Goal: Information Seeking & Learning: Check status

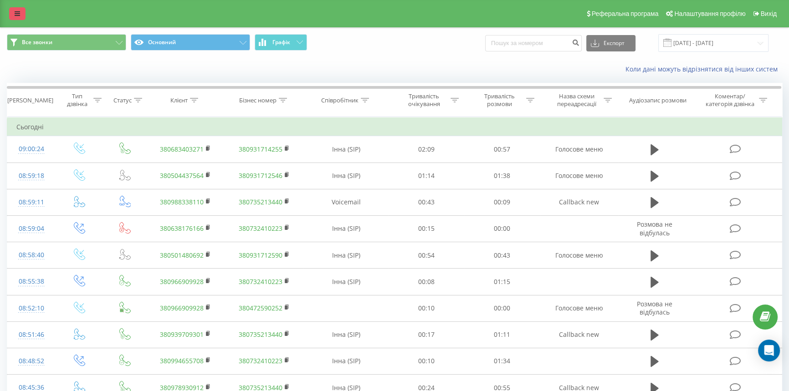
click at [21, 11] on link at bounding box center [17, 13] width 16 height 13
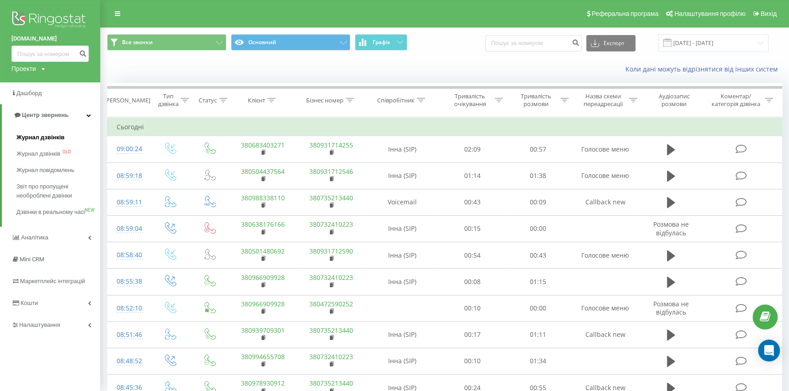
click at [41, 134] on span "Журнал дзвінків" at bounding box center [40, 137] width 48 height 9
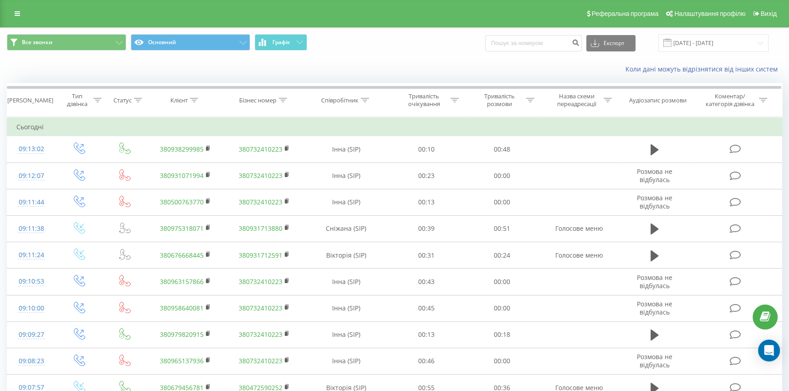
click at [29, 13] on div "Реферальна програма Налаштування профілю Вихід" at bounding box center [394, 13] width 789 height 27
click at [26, 11] on div "Реферальна програма Налаштування профілю Вихід" at bounding box center [394, 13] width 789 height 27
click at [21, 12] on link at bounding box center [17, 13] width 16 height 13
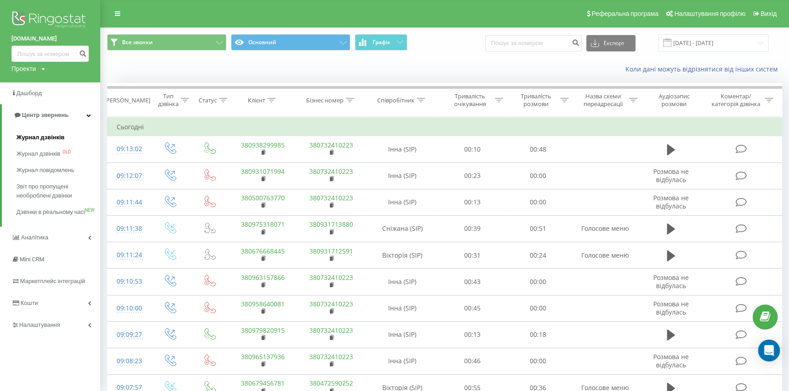
click at [19, 137] on span "Журнал дзвінків" at bounding box center [40, 137] width 48 height 9
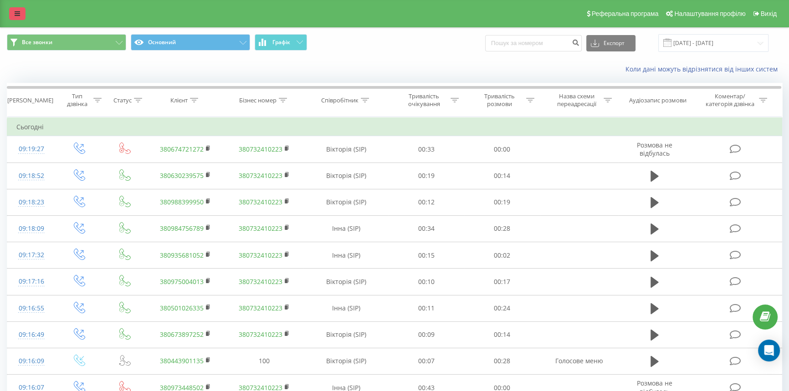
click at [10, 9] on link at bounding box center [17, 13] width 16 height 13
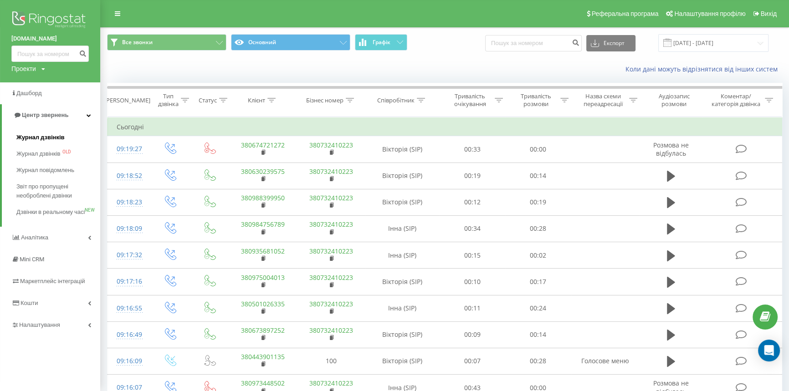
click at [38, 140] on span "Журнал дзвінків" at bounding box center [40, 137] width 48 height 9
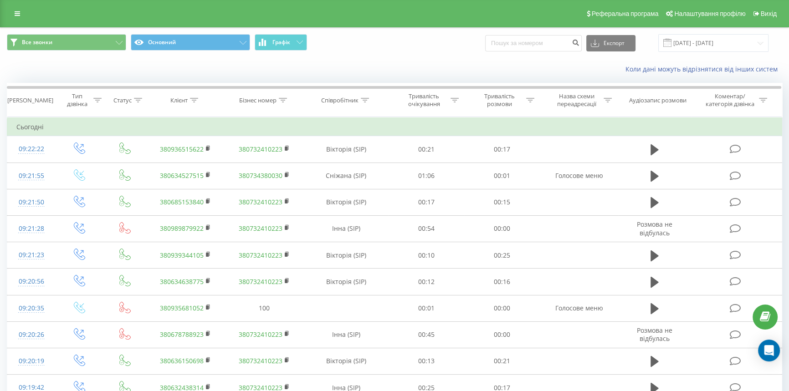
click at [17, 5] on div "Реферальна програма Налаштування профілю Вихід" at bounding box center [394, 13] width 789 height 27
click at [17, 6] on div "Реферальна програма Налаштування профілю Вихід" at bounding box center [394, 13] width 789 height 27
click at [21, 15] on link at bounding box center [17, 13] width 16 height 13
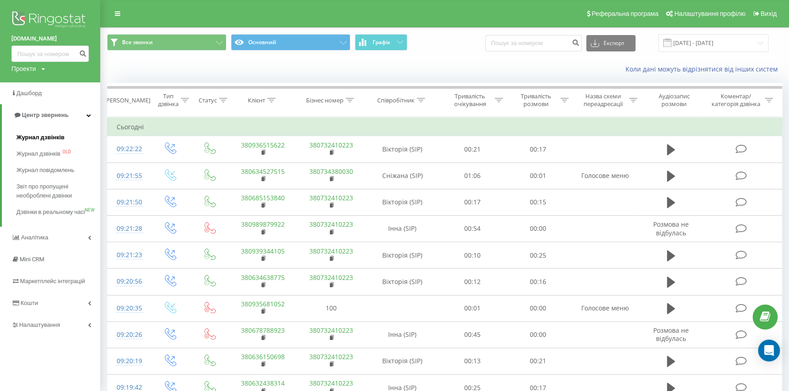
click at [32, 138] on span "Журнал дзвінків" at bounding box center [40, 137] width 48 height 9
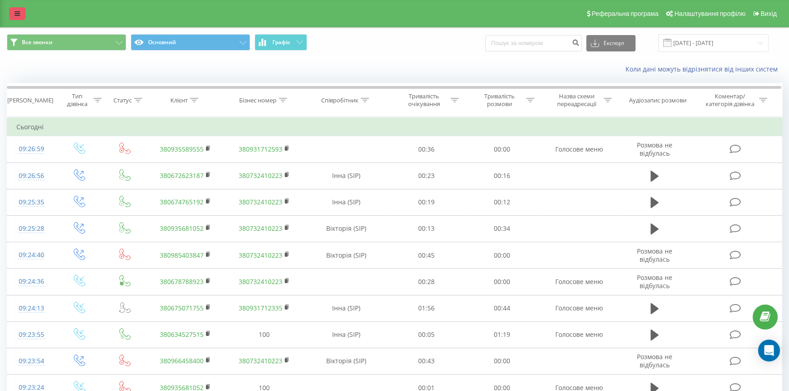
click at [23, 14] on link at bounding box center [17, 13] width 16 height 13
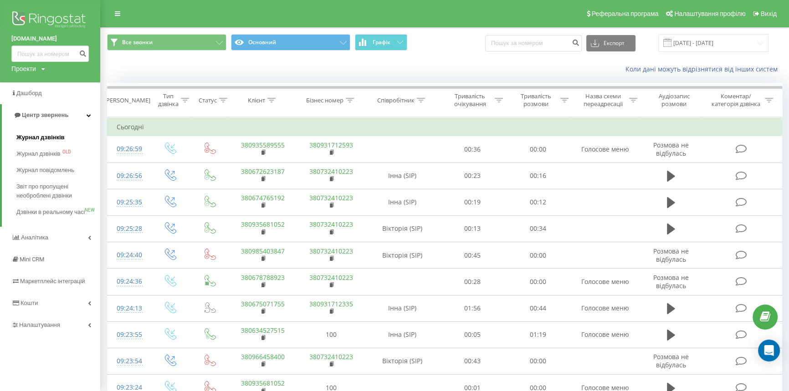
click at [41, 137] on span "Журнал дзвінків" at bounding box center [40, 137] width 48 height 9
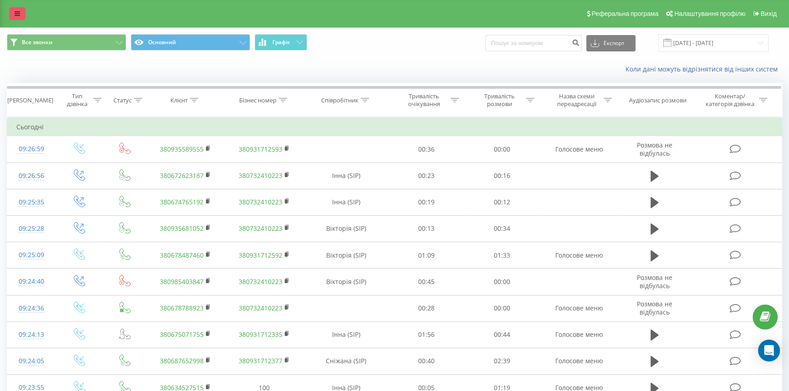
click at [18, 18] on link at bounding box center [17, 13] width 16 height 13
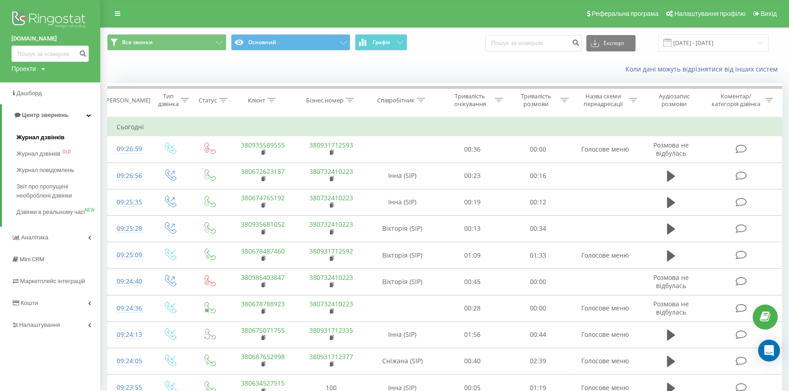
click at [41, 137] on span "Журнал дзвінків" at bounding box center [40, 137] width 48 height 9
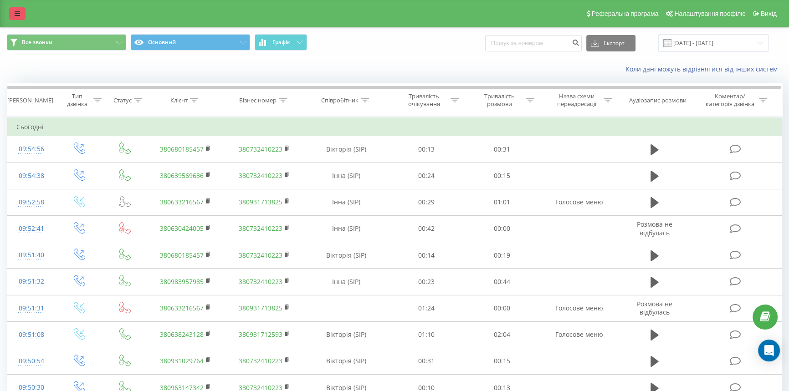
click at [12, 15] on link at bounding box center [17, 13] width 16 height 13
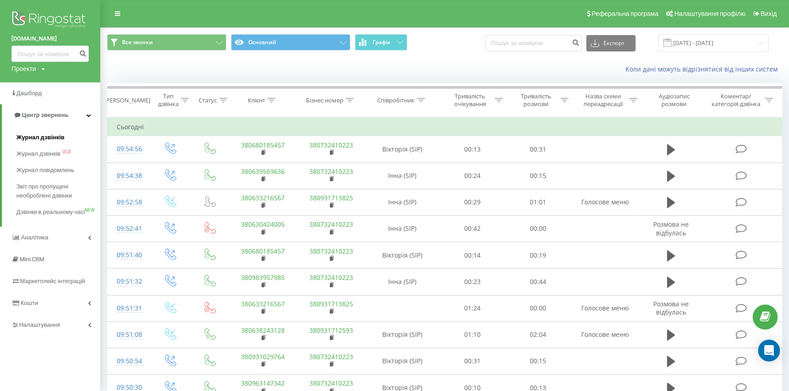
click at [40, 133] on span "Журнал дзвінків" at bounding box center [40, 137] width 48 height 9
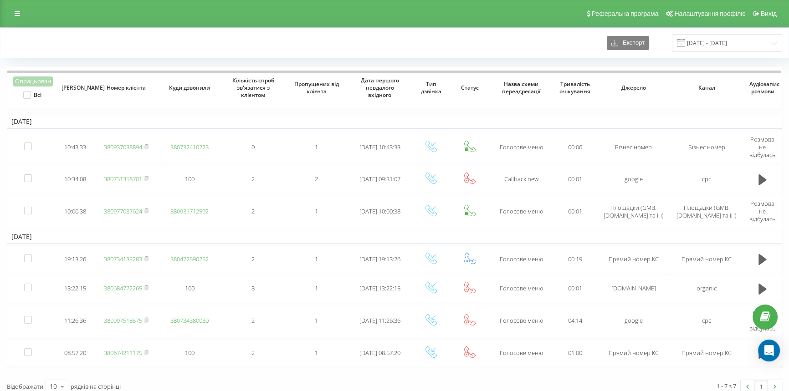
click at [279, 6] on div "Реферальна програма Налаштування профілю Вихід" at bounding box center [394, 13] width 789 height 27
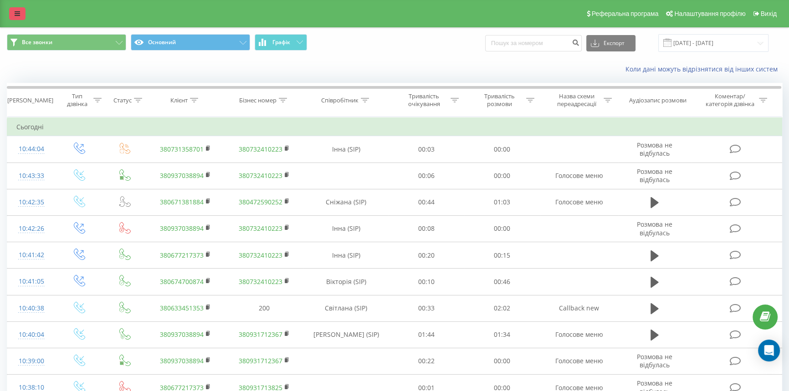
click at [16, 10] on icon at bounding box center [17, 13] width 5 height 6
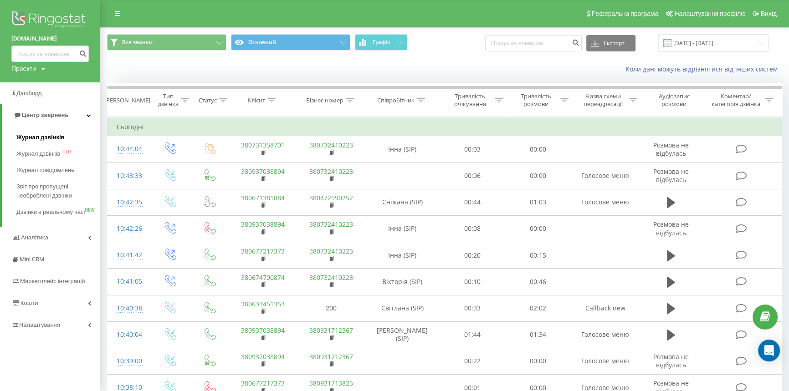
click at [30, 141] on span "Журнал дзвінків" at bounding box center [40, 137] width 48 height 9
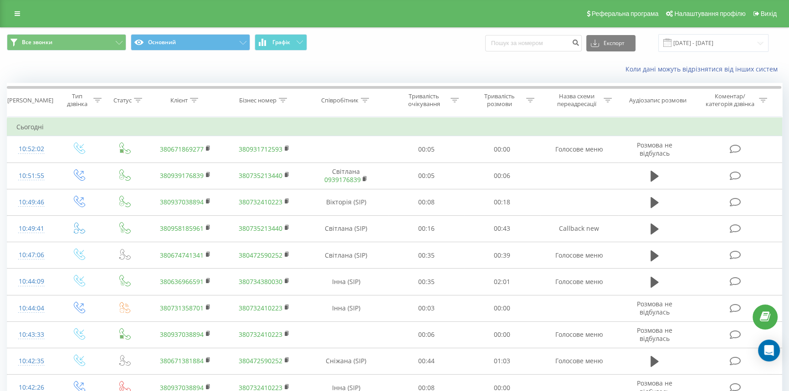
click at [8, 13] on div "Реферальна програма Налаштування профілю Вихід" at bounding box center [394, 13] width 789 height 27
click at [18, 12] on icon at bounding box center [17, 13] width 5 height 6
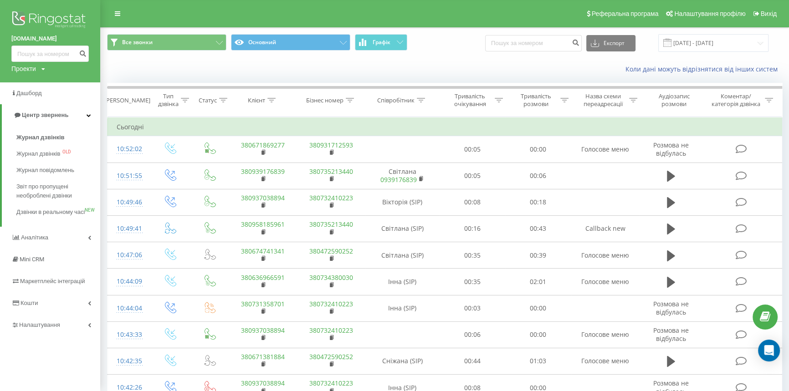
drag, startPoint x: 41, startPoint y: 134, endPoint x: 168, endPoint y: 31, distance: 163.6
click at [41, 134] on span "Журнал дзвінків" at bounding box center [40, 137] width 48 height 9
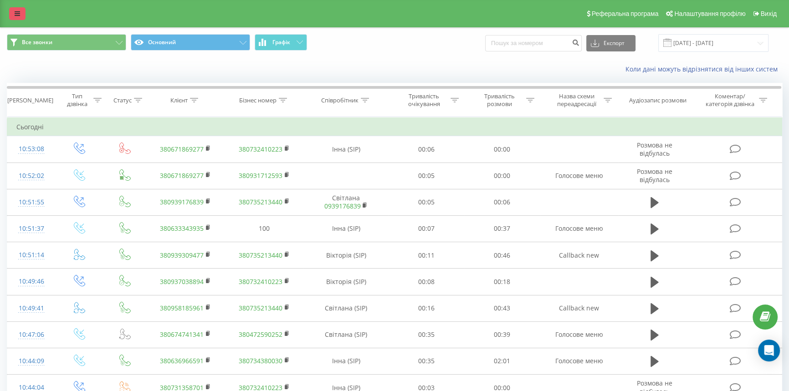
click at [13, 8] on link at bounding box center [17, 13] width 16 height 13
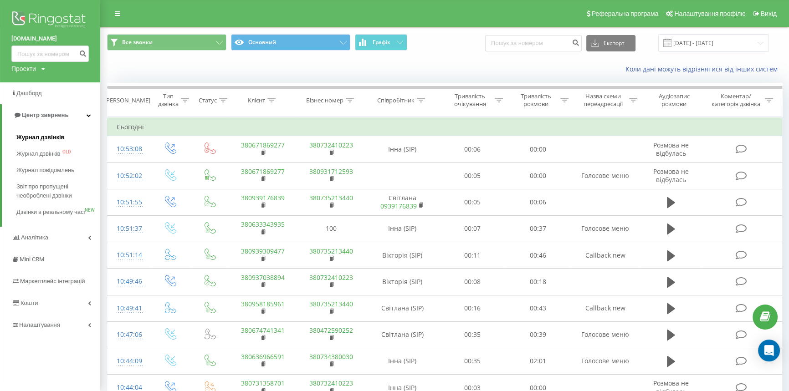
click at [36, 138] on span "Журнал дзвінків" at bounding box center [40, 137] width 48 height 9
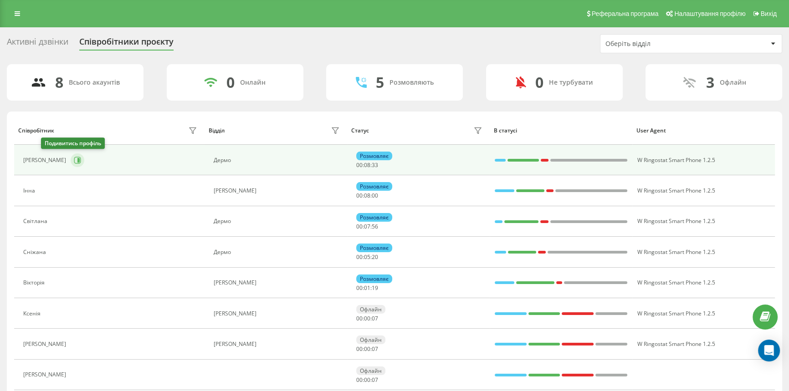
click at [74, 160] on icon at bounding box center [77, 160] width 7 height 7
click at [46, 153] on div "[PERSON_NAME]" at bounding box center [111, 160] width 176 height 15
click at [74, 159] on icon at bounding box center [77, 160] width 7 height 7
click at [74, 161] on icon at bounding box center [77, 160] width 7 height 7
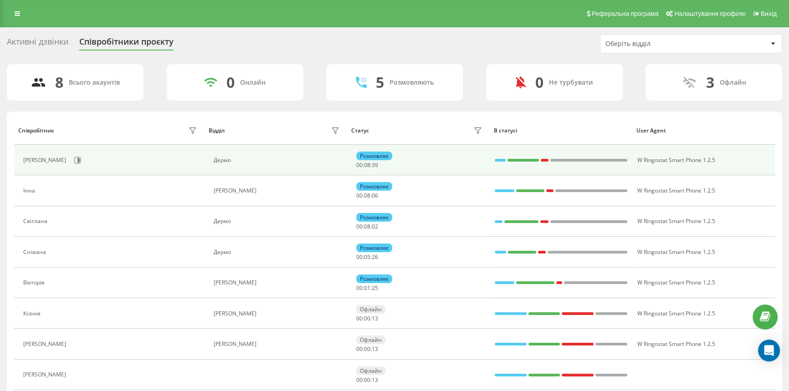
click at [78, 158] on div "[PERSON_NAME]" at bounding box center [111, 160] width 176 height 15
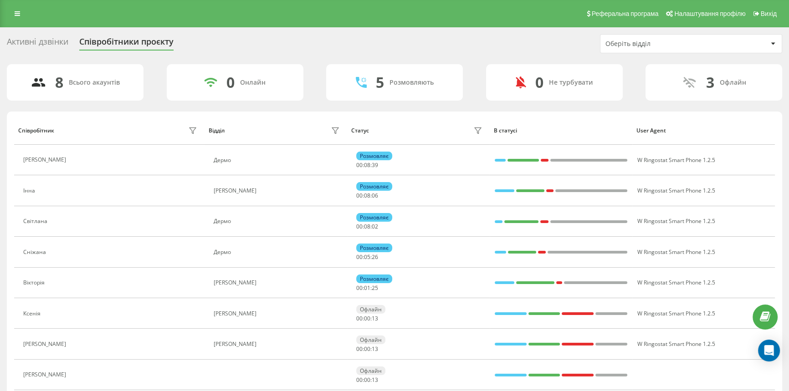
click at [144, 128] on div "Співробітник" at bounding box center [109, 130] width 182 height 15
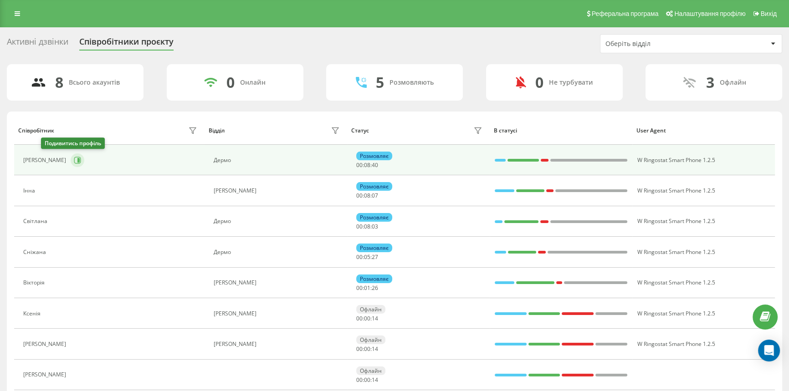
click at [74, 163] on icon at bounding box center [77, 160] width 7 height 7
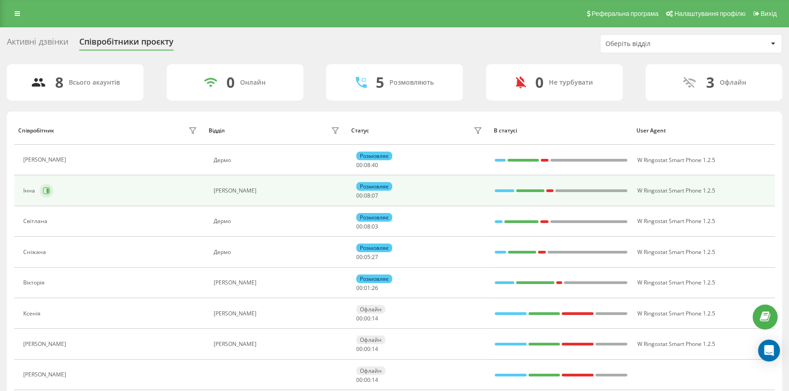
drag, startPoint x: 44, startPoint y: 179, endPoint x: 44, endPoint y: 185, distance: 6.4
click at [44, 181] on td "Інна" at bounding box center [109, 190] width 190 height 31
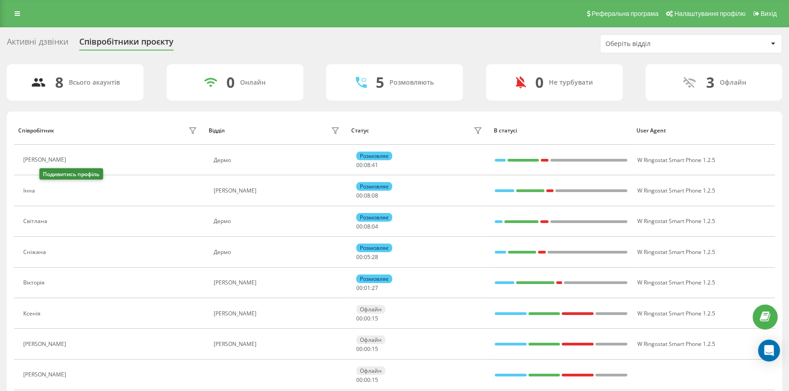
click at [46, 190] on icon at bounding box center [44, 190] width 7 height 7
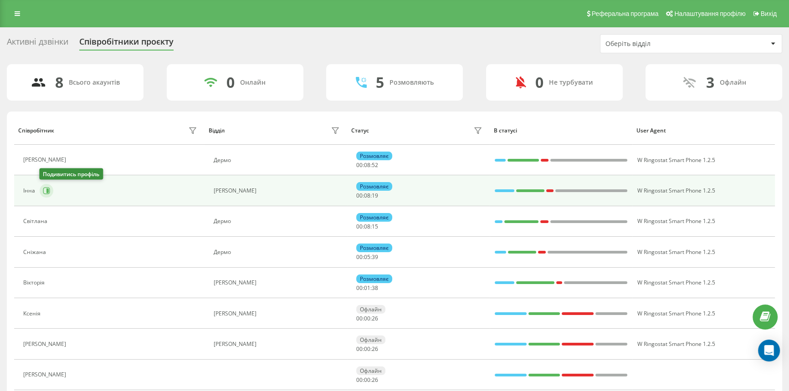
click at [46, 189] on icon at bounding box center [46, 190] width 7 height 7
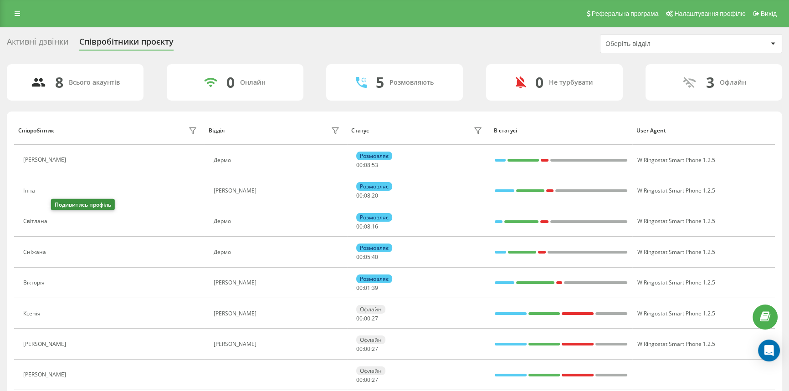
click at [55, 221] on icon at bounding box center [57, 221] width 7 height 7
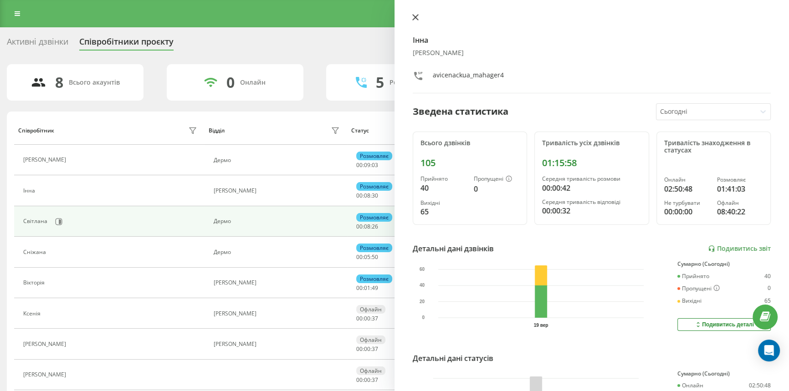
click at [411, 18] on button at bounding box center [416, 18] width 12 height 9
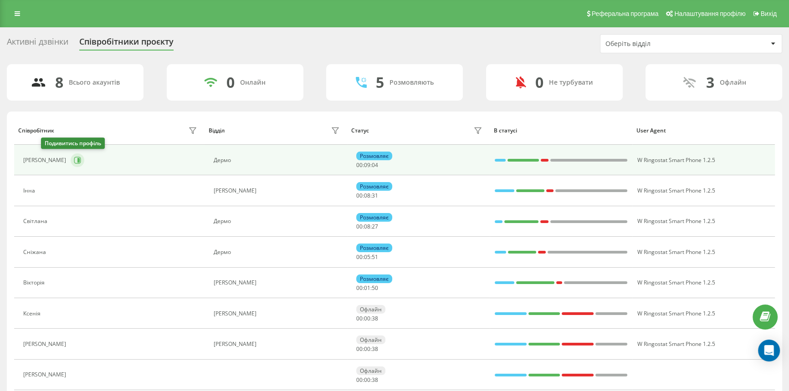
click at [74, 159] on icon at bounding box center [77, 160] width 7 height 7
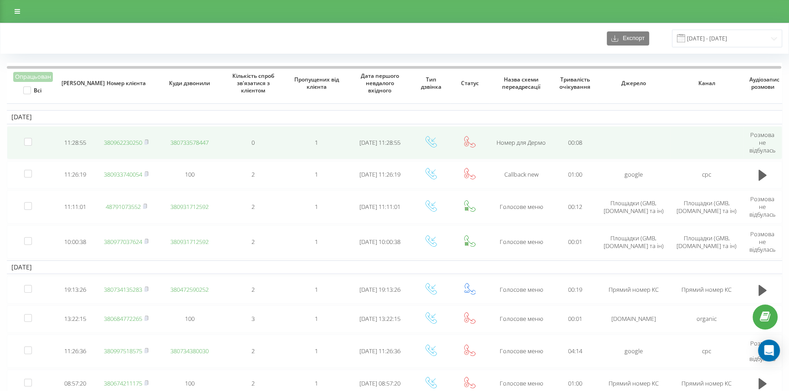
click at [133, 144] on link "380962230250" at bounding box center [123, 143] width 38 height 8
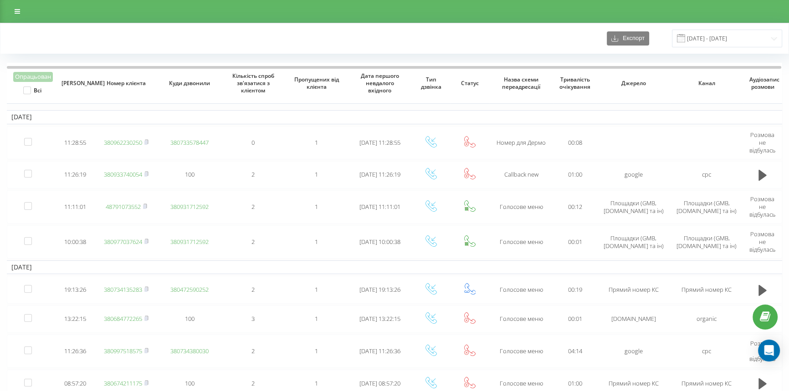
click at [322, 109] on table "[DATE] 11:28:55 380962230250 380733578447 0 1 [DATE] 11:28:55 Номер для Дермо 0…" at bounding box center [395, 231] width 776 height 336
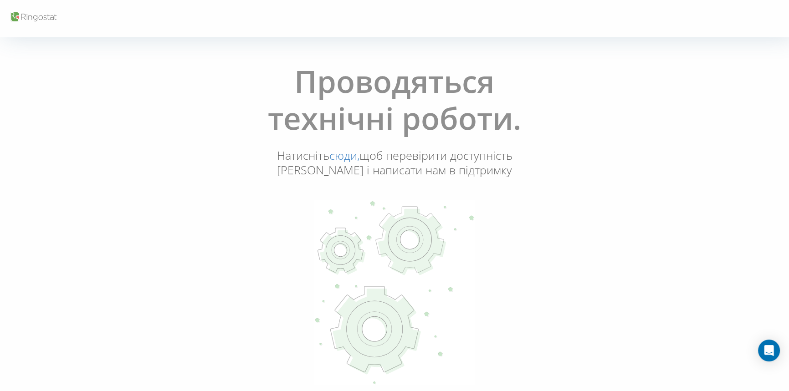
click at [257, 212] on p at bounding box center [394, 294] width 379 height 187
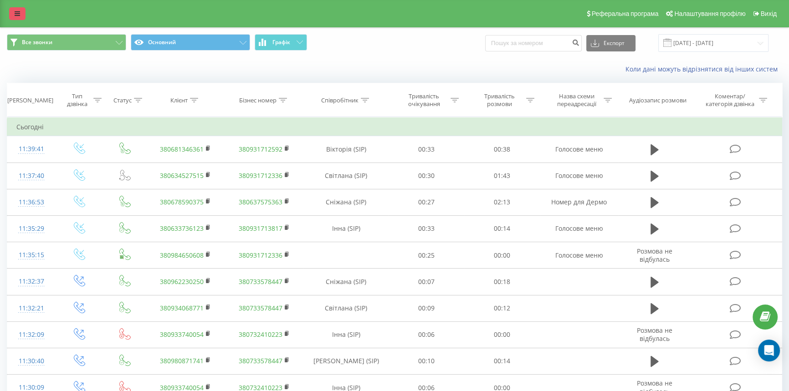
click at [11, 18] on link at bounding box center [17, 13] width 16 height 13
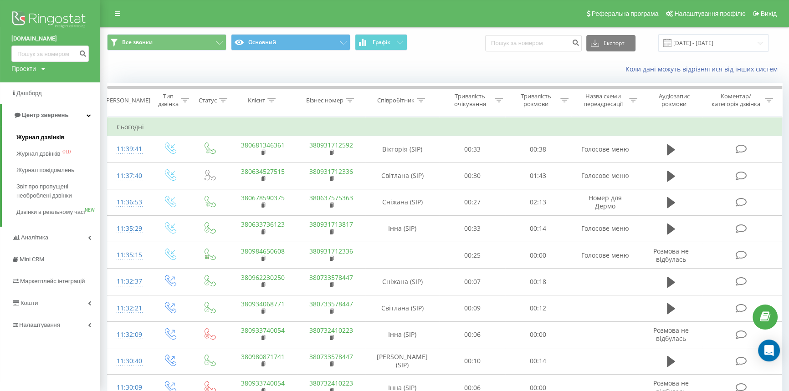
click at [60, 138] on span "Журнал дзвінків" at bounding box center [40, 137] width 48 height 9
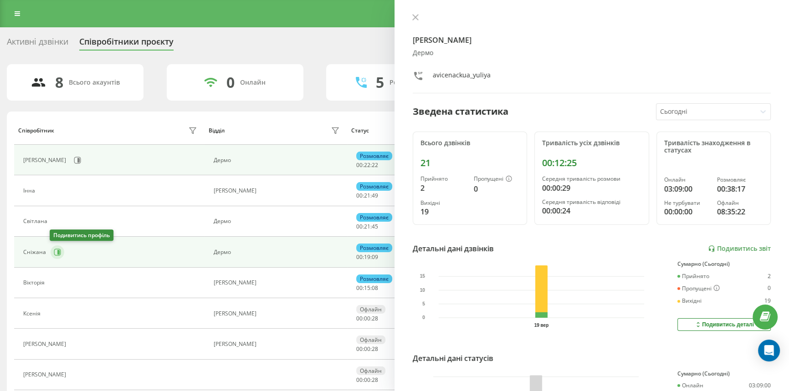
click at [56, 252] on icon at bounding box center [57, 252] width 7 height 7
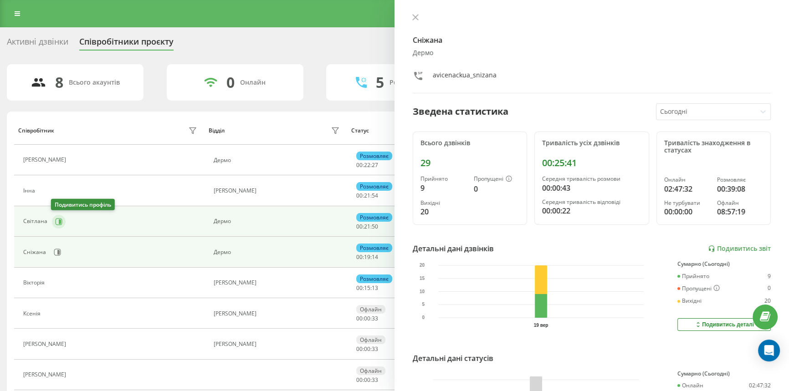
click at [63, 224] on button at bounding box center [59, 222] width 14 height 14
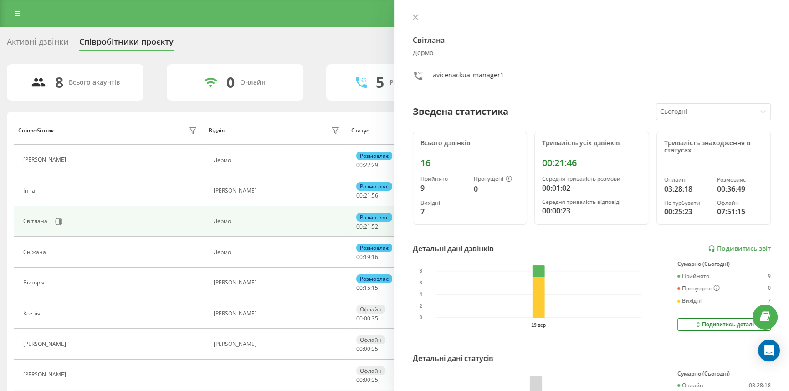
click at [414, 24] on div "Світлана Дермо avicenackua_manager1" at bounding box center [592, 54] width 358 height 80
click at [414, 21] on button at bounding box center [416, 18] width 12 height 9
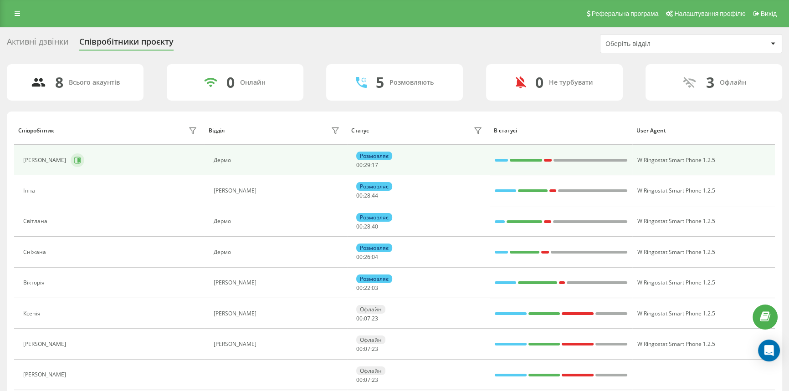
drag, startPoint x: 110, startPoint y: 161, endPoint x: 48, endPoint y: 162, distance: 62.4
click at [77, 162] on icon at bounding box center [78, 160] width 2 height 5
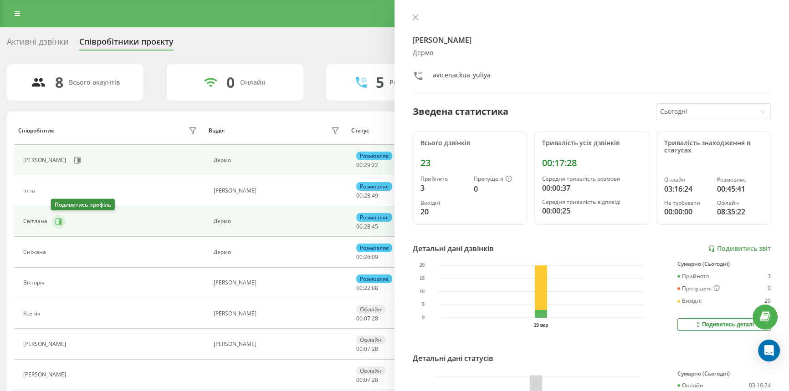
click at [57, 224] on icon at bounding box center [59, 221] width 7 height 7
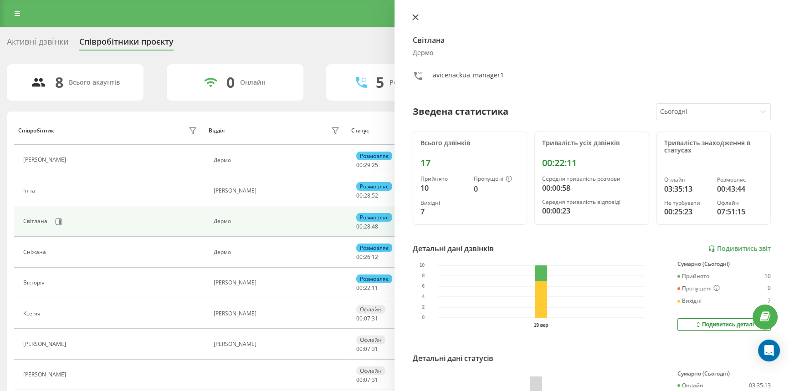
click at [414, 18] on icon at bounding box center [415, 17] width 6 height 6
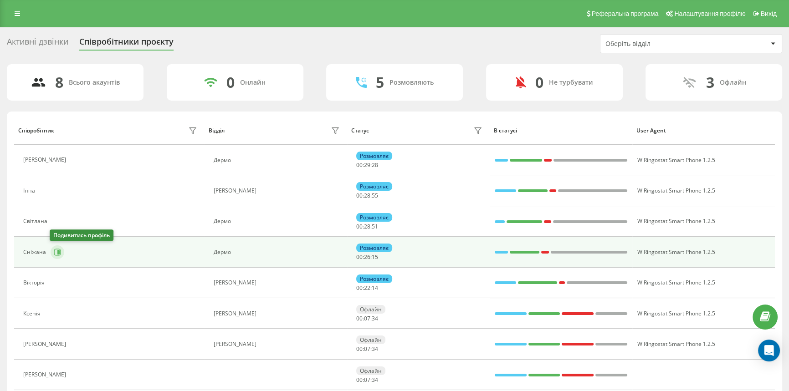
click at [57, 253] on icon at bounding box center [58, 252] width 2 height 5
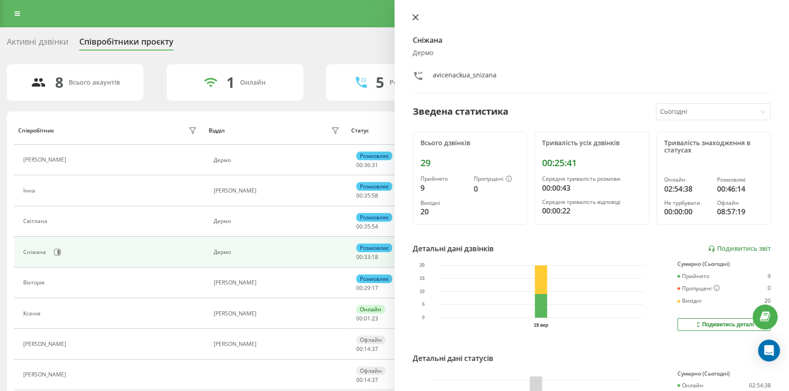
click at [416, 20] on icon at bounding box center [415, 17] width 6 height 6
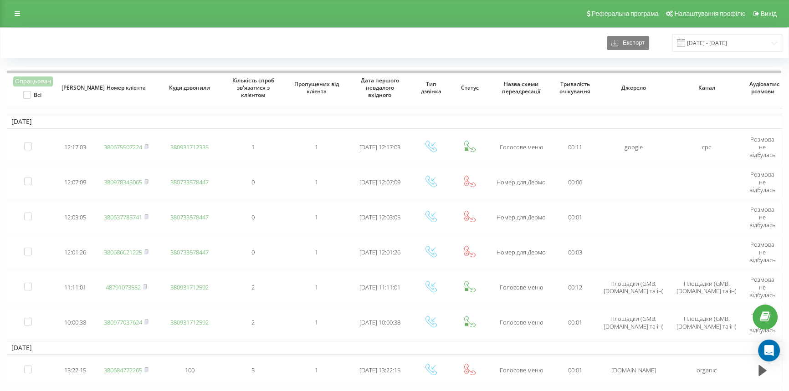
click at [285, 45] on div "Експорт 18.09.2025 - 19.09.2025" at bounding box center [395, 43] width 776 height 18
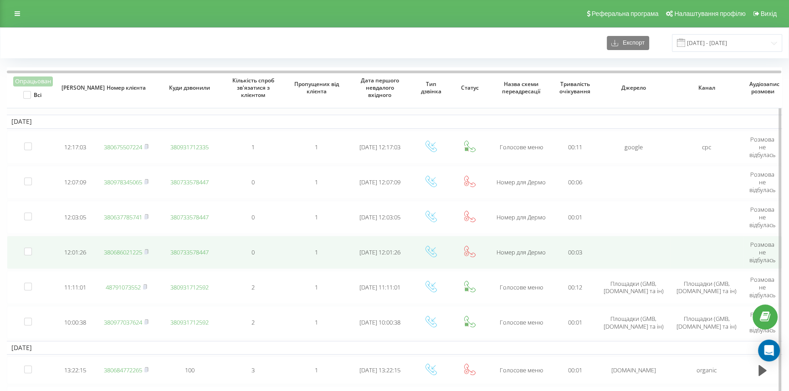
drag, startPoint x: 127, startPoint y: 253, endPoint x: 187, endPoint y: 242, distance: 61.5
click at [127, 253] on link "380686021225" at bounding box center [123, 252] width 38 height 8
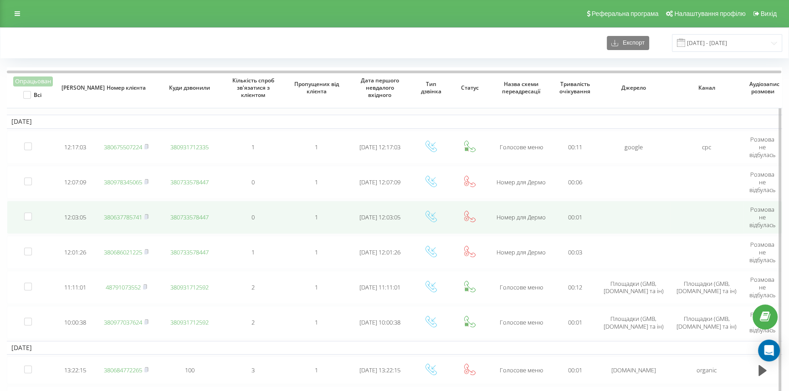
click at [122, 217] on link "380637785741" at bounding box center [123, 217] width 38 height 8
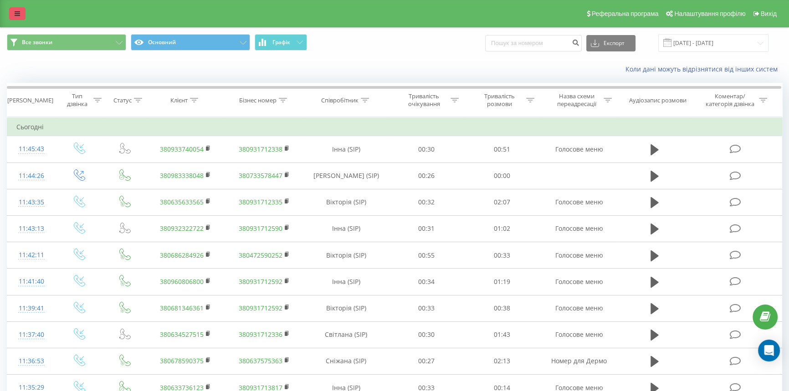
click at [9, 14] on link at bounding box center [17, 13] width 16 height 13
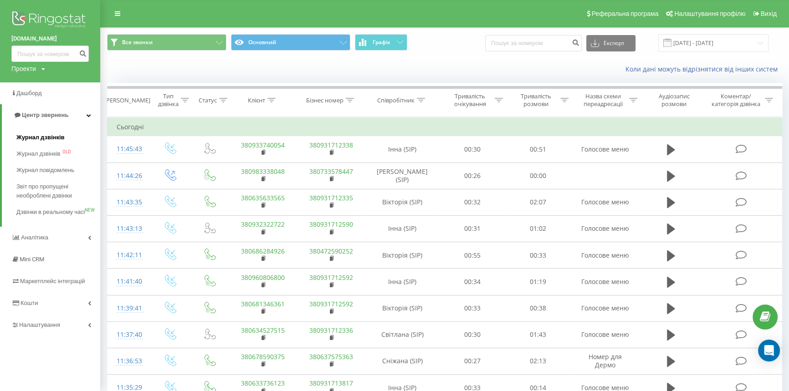
click at [37, 138] on span "Журнал дзвінків" at bounding box center [40, 137] width 48 height 9
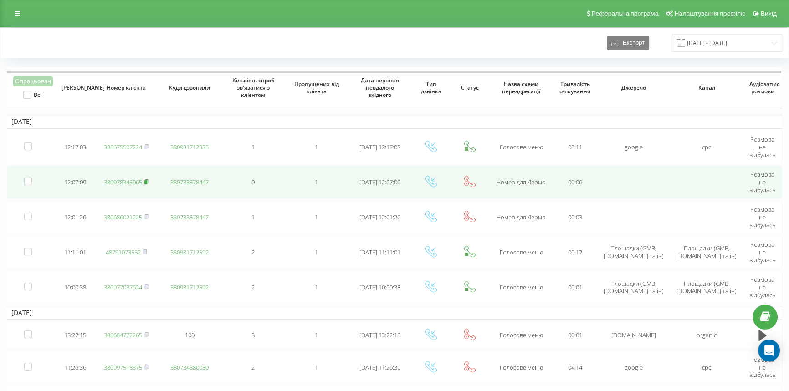
click at [147, 181] on rect at bounding box center [145, 182] width 3 height 4
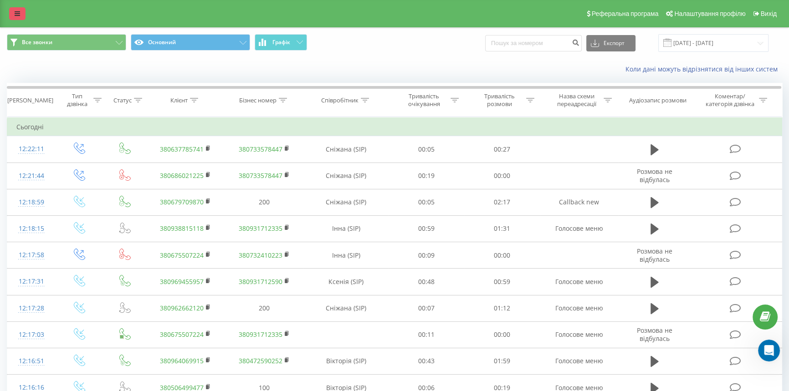
click at [13, 8] on link at bounding box center [17, 13] width 16 height 13
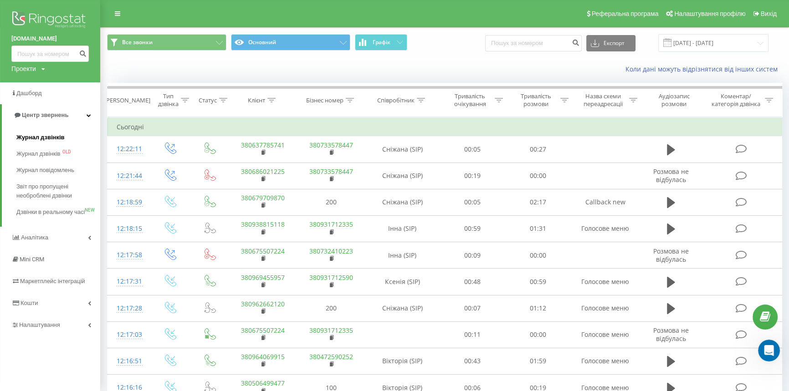
click at [39, 136] on span "Журнал дзвінків" at bounding box center [40, 137] width 48 height 9
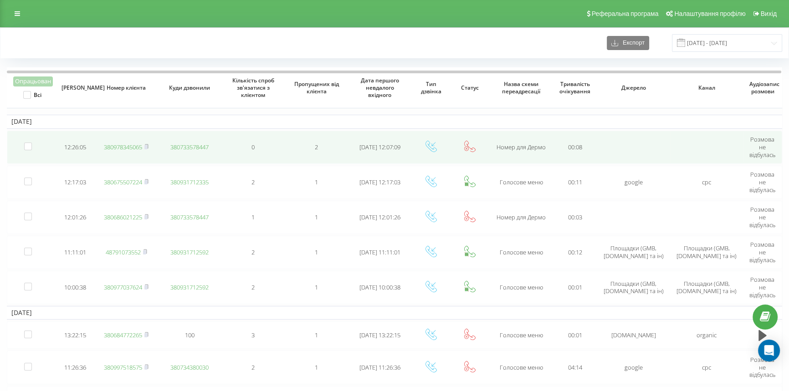
click at [123, 148] on link "380978345065" at bounding box center [123, 147] width 38 height 8
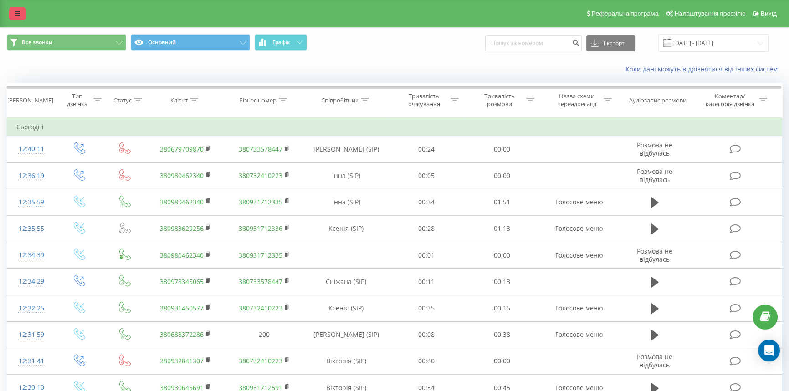
click at [20, 14] on icon at bounding box center [17, 13] width 5 height 6
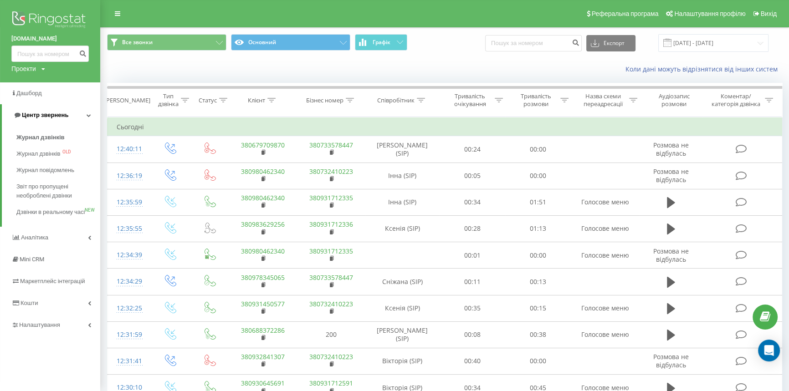
drag, startPoint x: 33, startPoint y: 137, endPoint x: 35, endPoint y: 120, distance: 17.0
click at [33, 136] on span "Журнал дзвінків" at bounding box center [40, 137] width 48 height 9
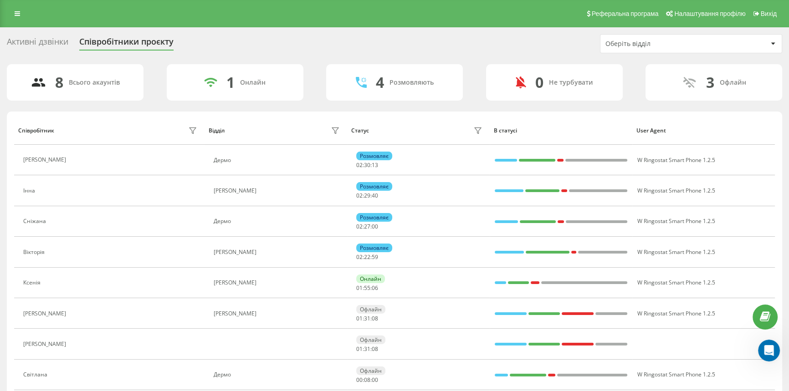
click at [473, 11] on div "Реферальна програма Налаштування профілю Вихід" at bounding box center [394, 13] width 789 height 27
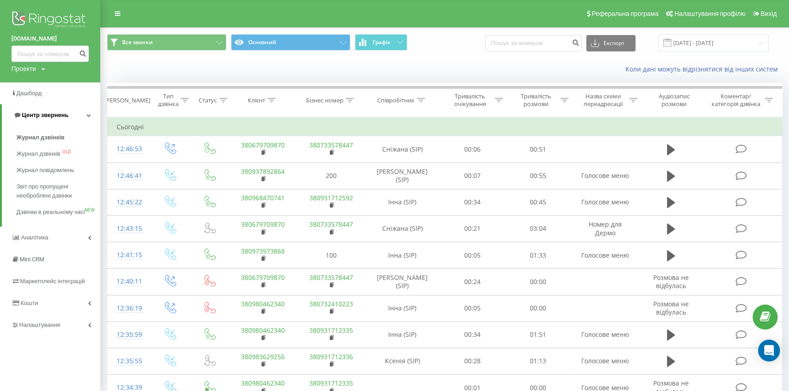
drag, startPoint x: 39, startPoint y: 137, endPoint x: 41, endPoint y: 122, distance: 14.8
click at [39, 137] on span "Журнал дзвінків" at bounding box center [40, 137] width 48 height 9
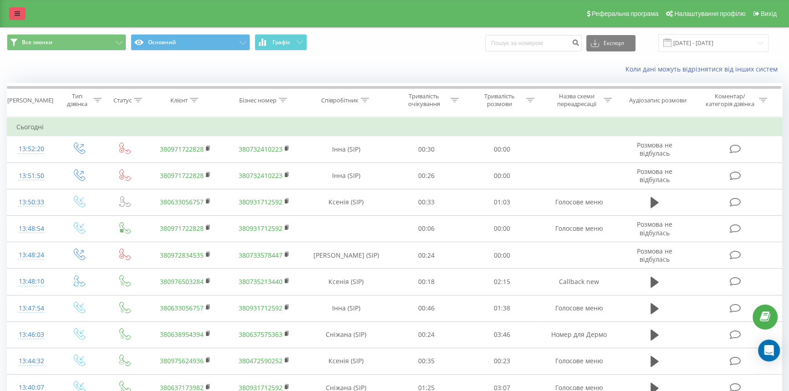
click at [22, 12] on link at bounding box center [17, 13] width 16 height 13
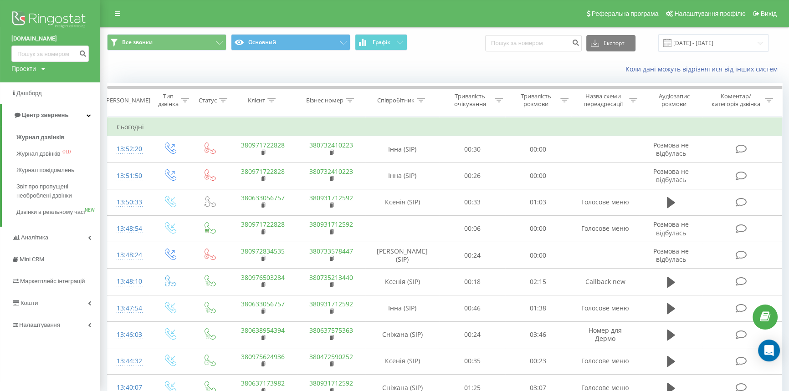
click at [52, 139] on span "Журнал дзвінків" at bounding box center [40, 137] width 48 height 9
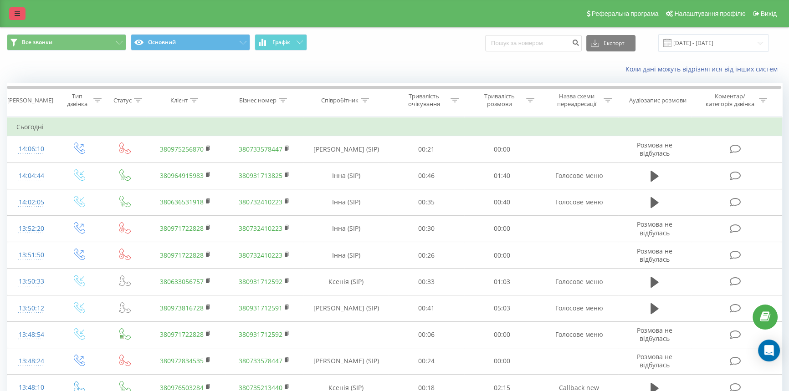
click at [20, 9] on link at bounding box center [17, 13] width 16 height 13
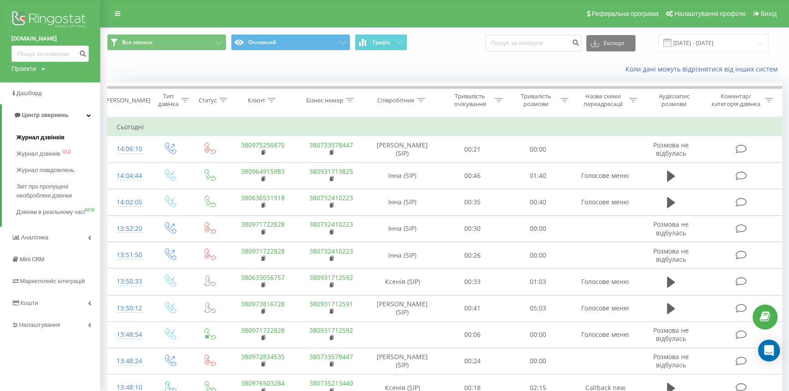
click at [41, 140] on span "Журнал дзвінків" at bounding box center [40, 137] width 48 height 9
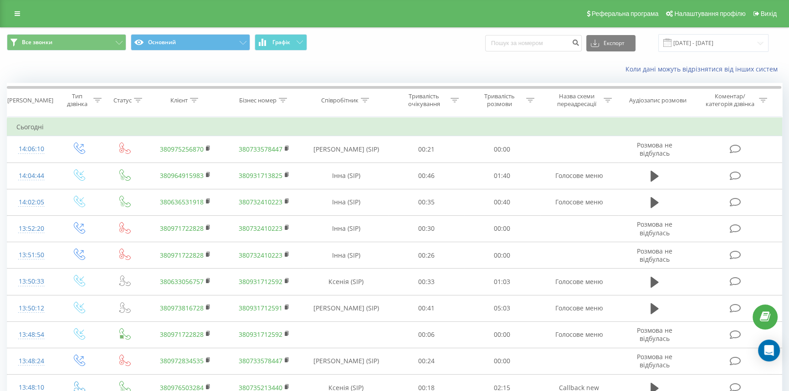
drag, startPoint x: 15, startPoint y: 15, endPoint x: 21, endPoint y: 18, distance: 5.9
click at [15, 15] on icon at bounding box center [17, 13] width 5 height 6
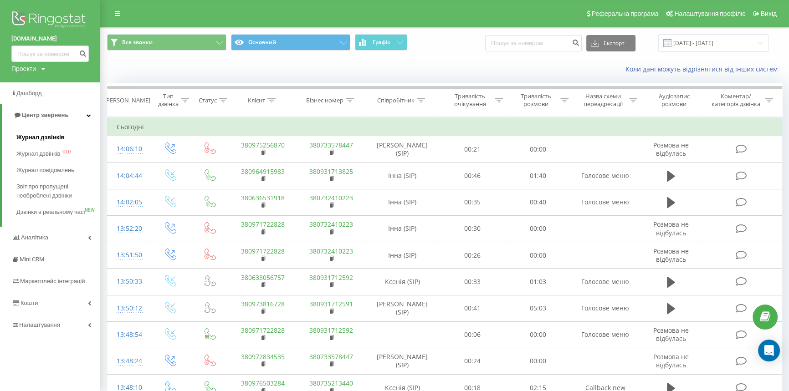
click at [53, 138] on span "Журнал дзвінків" at bounding box center [40, 137] width 48 height 9
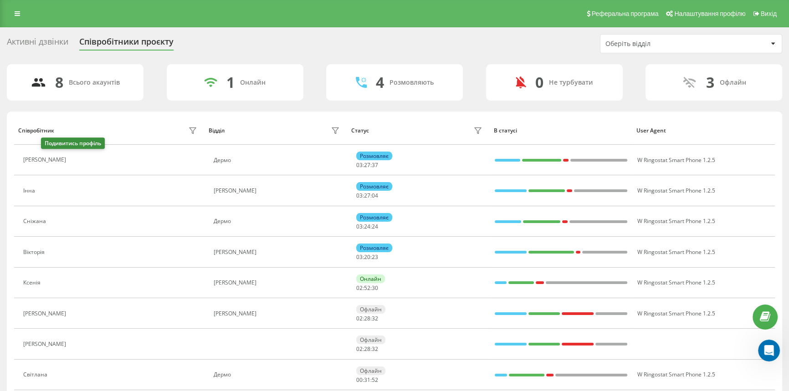
click at [72, 161] on icon at bounding box center [75, 160] width 7 height 7
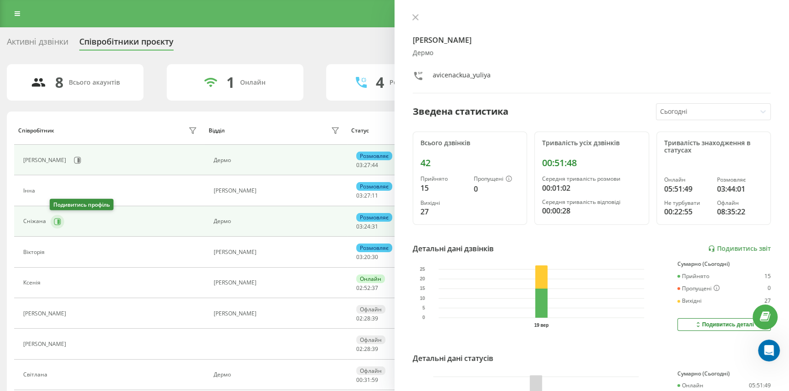
click at [57, 225] on icon at bounding box center [57, 221] width 7 height 7
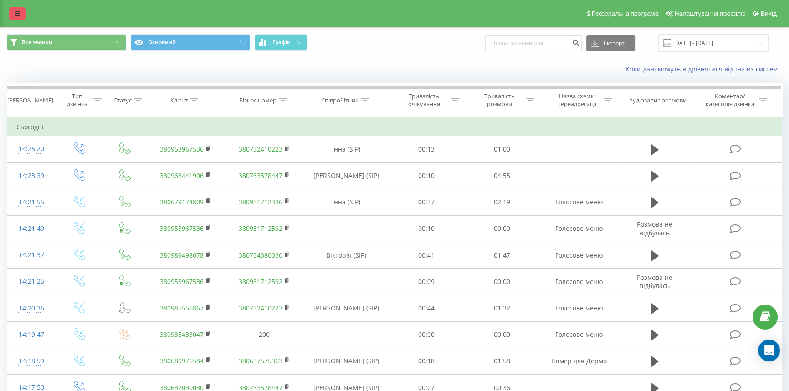
click at [19, 13] on icon at bounding box center [17, 13] width 5 height 6
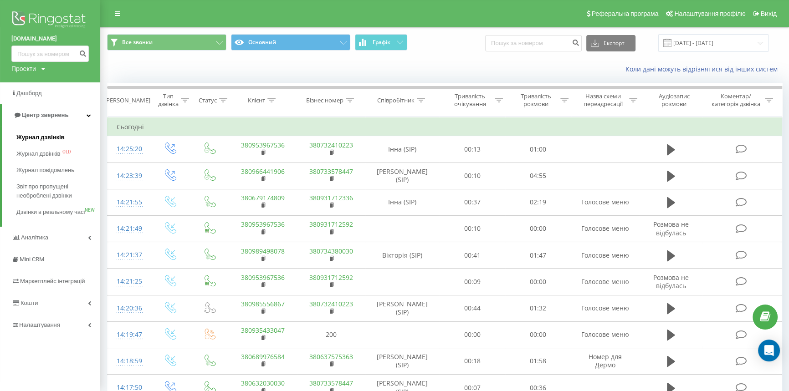
click at [32, 135] on span "Журнал дзвінків" at bounding box center [40, 137] width 48 height 9
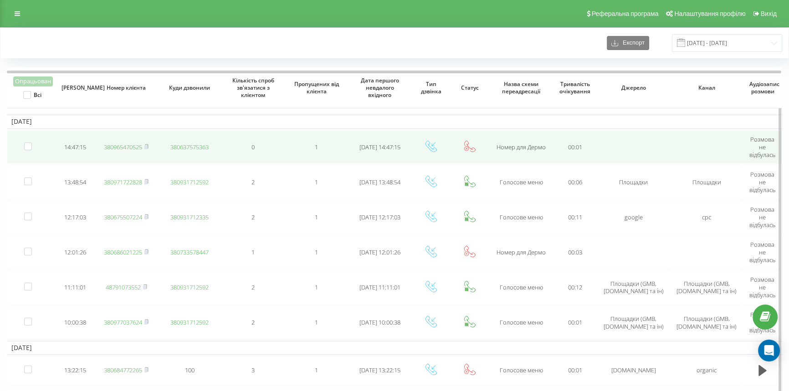
click at [129, 146] on link "380965470525" at bounding box center [123, 147] width 38 height 8
click at [126, 147] on link "380965470525" at bounding box center [123, 147] width 38 height 8
